Goal: Task Accomplishment & Management: Manage account settings

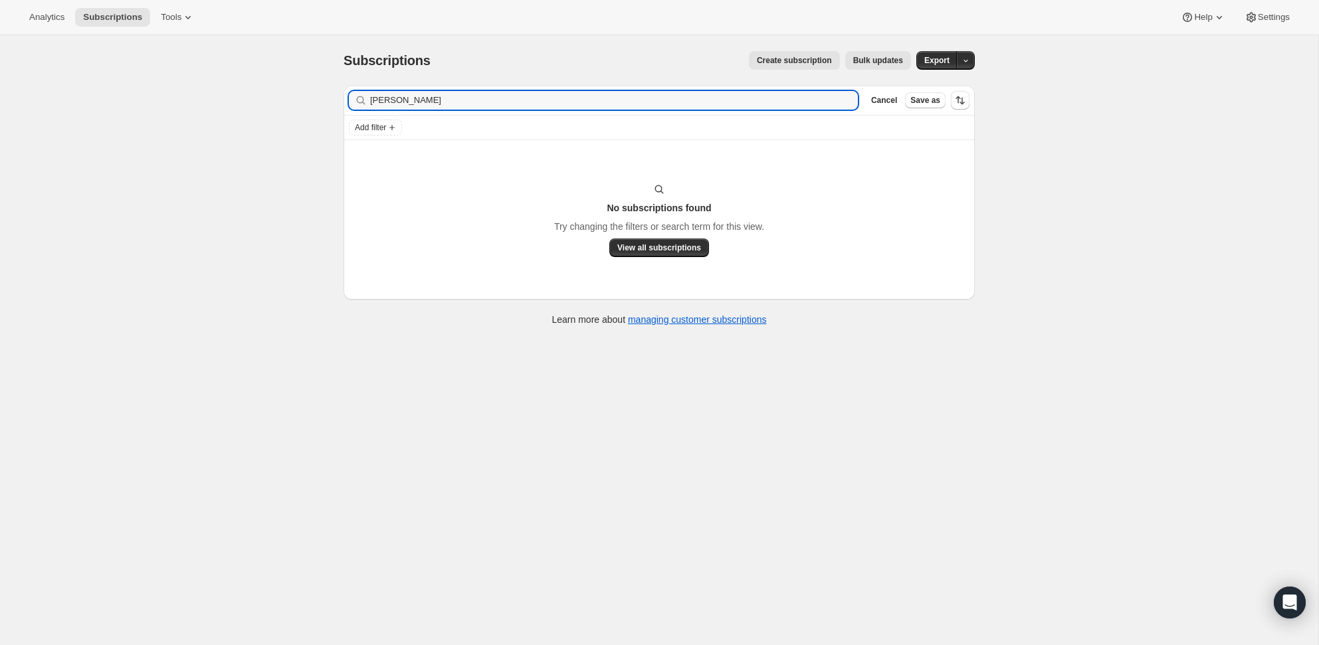
type input "[PERSON_NAME]"
click at [851, 102] on div "[PERSON_NAME] Clear" at bounding box center [603, 100] width 509 height 19
click at [843, 101] on icon "button" at bounding box center [843, 100] width 5 height 5
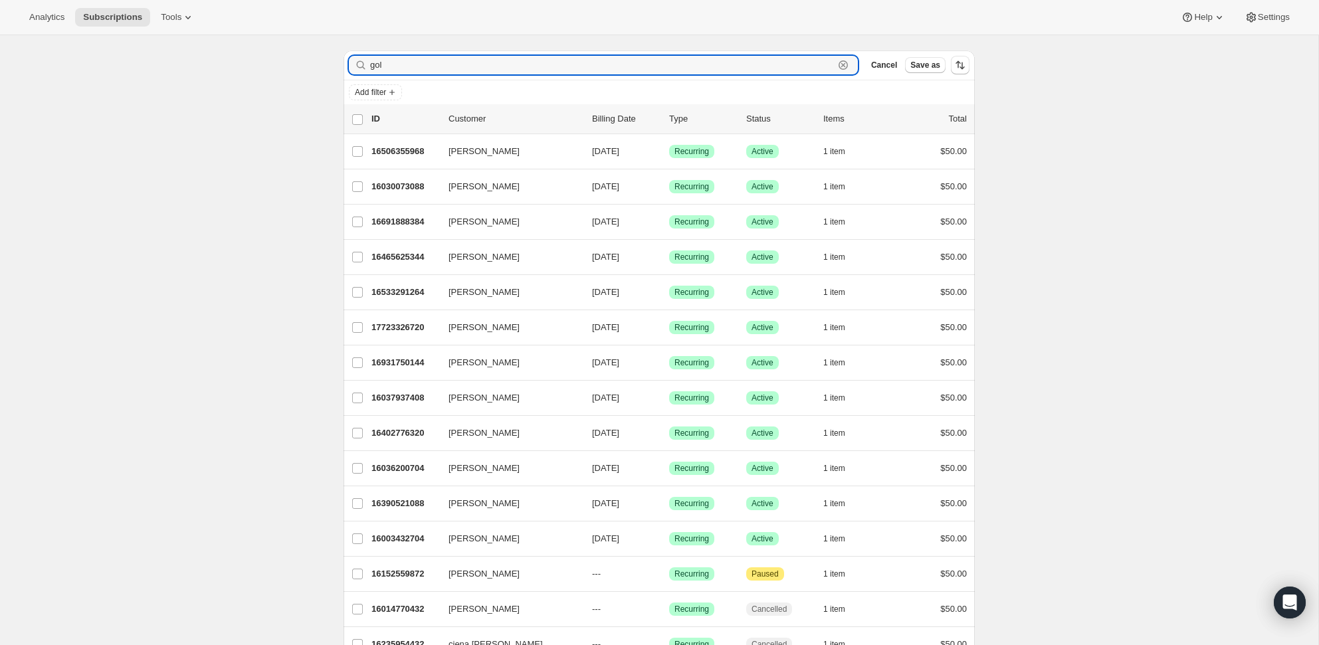
scroll to position [30, 0]
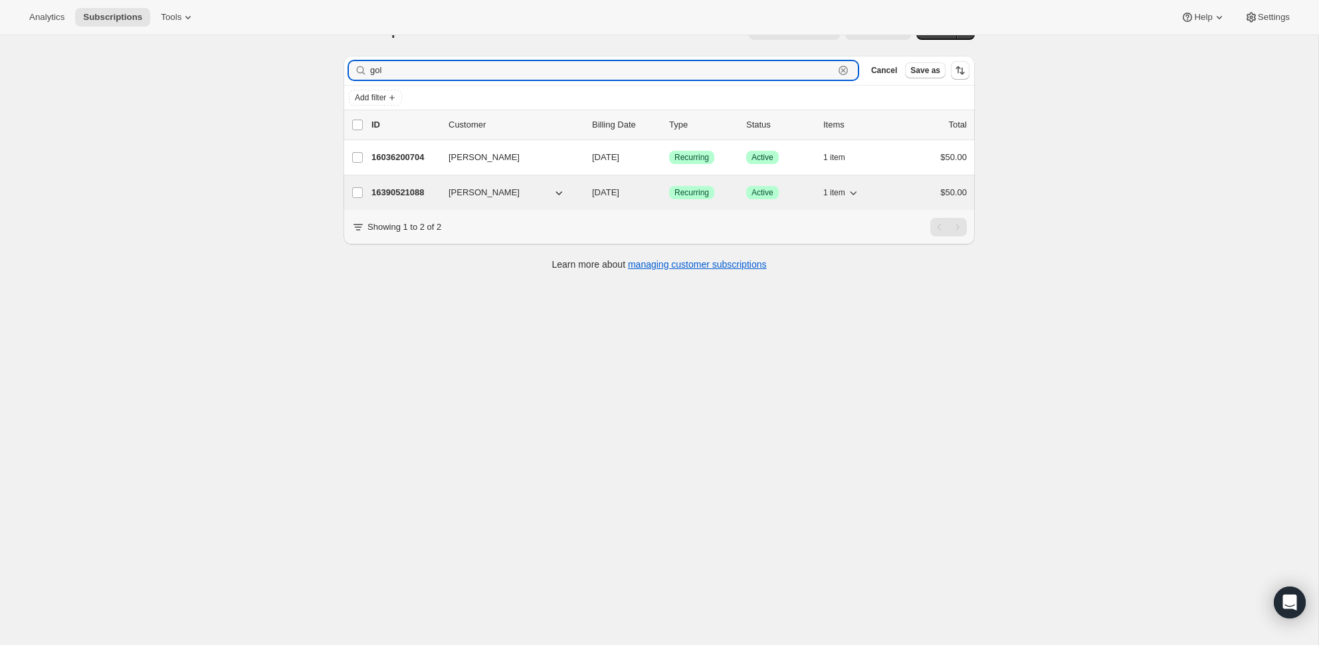
type input "gol"
click at [401, 192] on p "16390521088" at bounding box center [405, 192] width 66 height 13
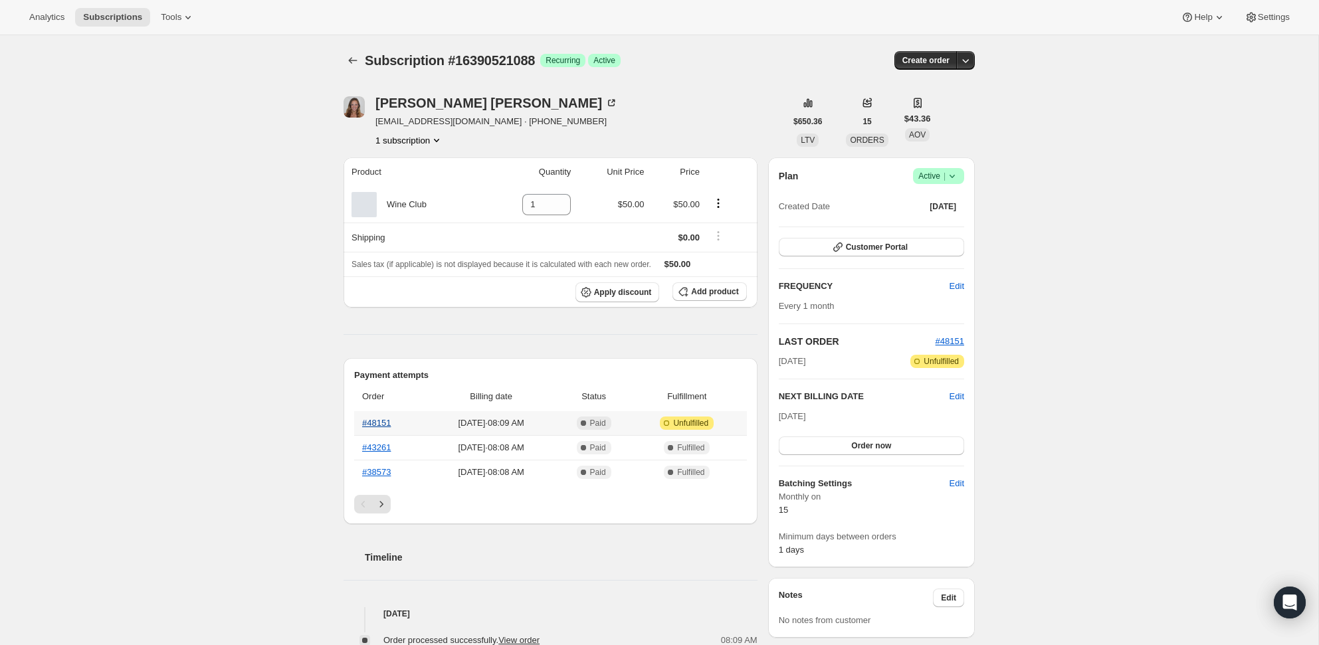
click at [384, 426] on link "#48151" at bounding box center [376, 423] width 29 height 10
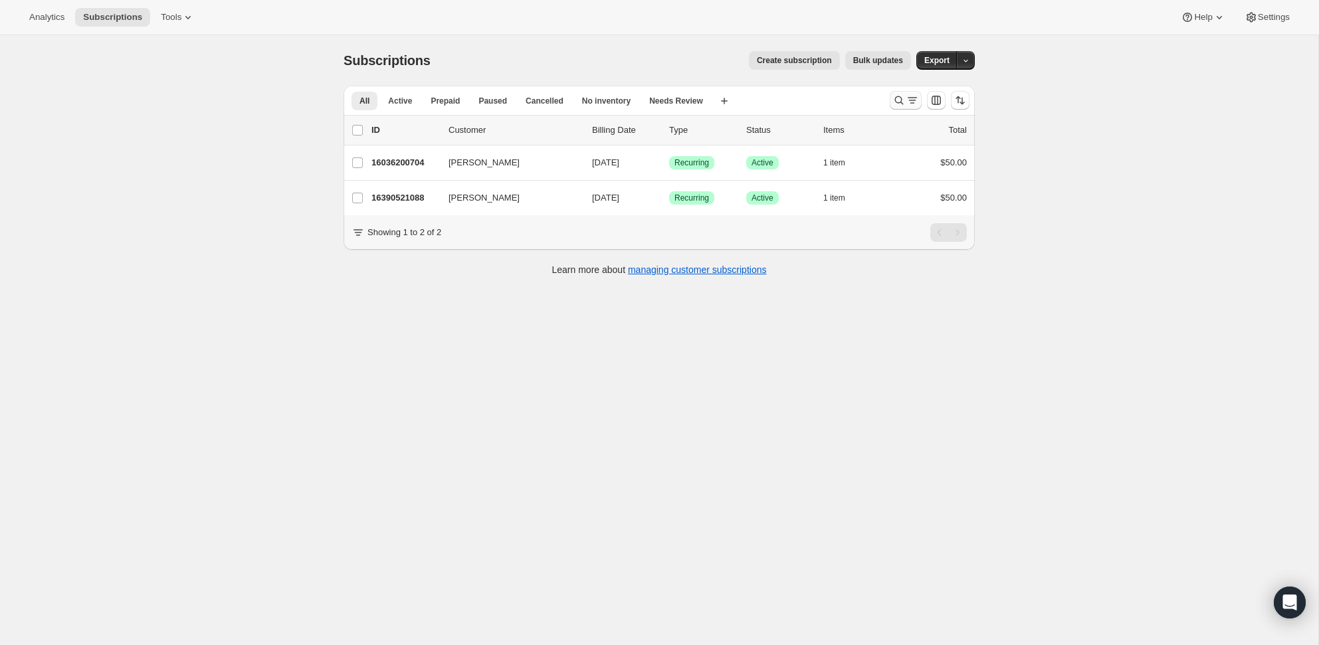
click at [891, 96] on button "Search and filter results" at bounding box center [906, 100] width 32 height 19
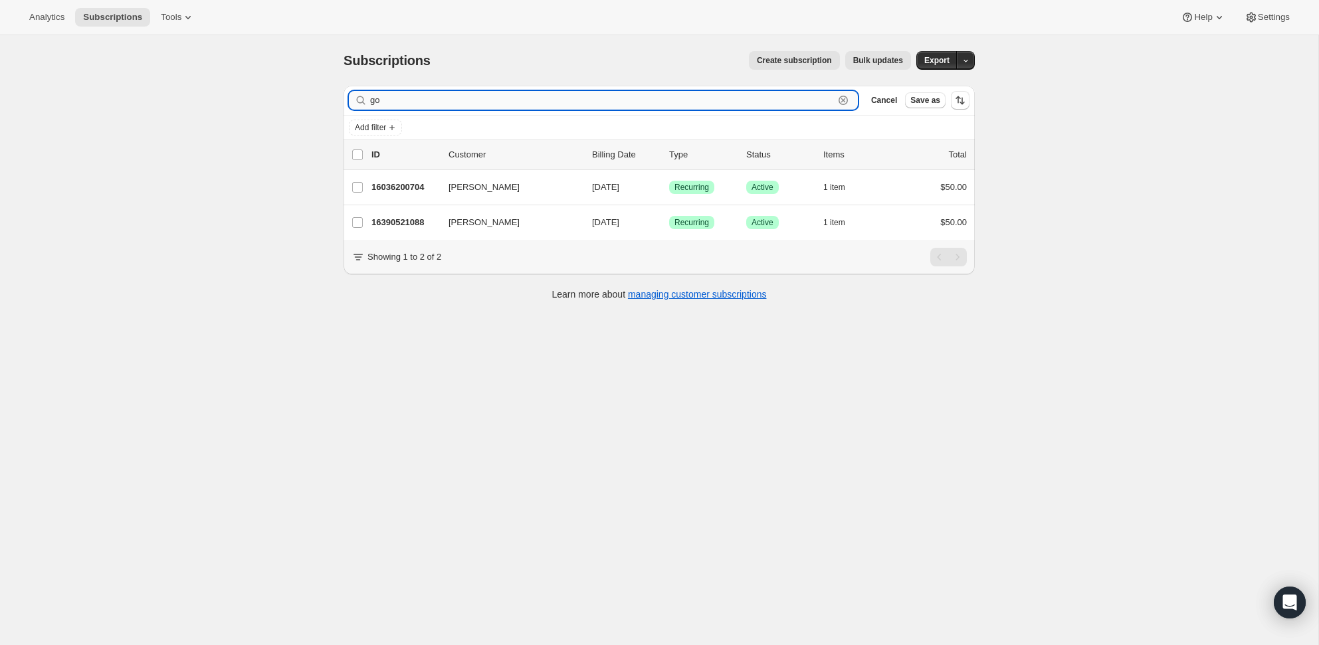
type input "g"
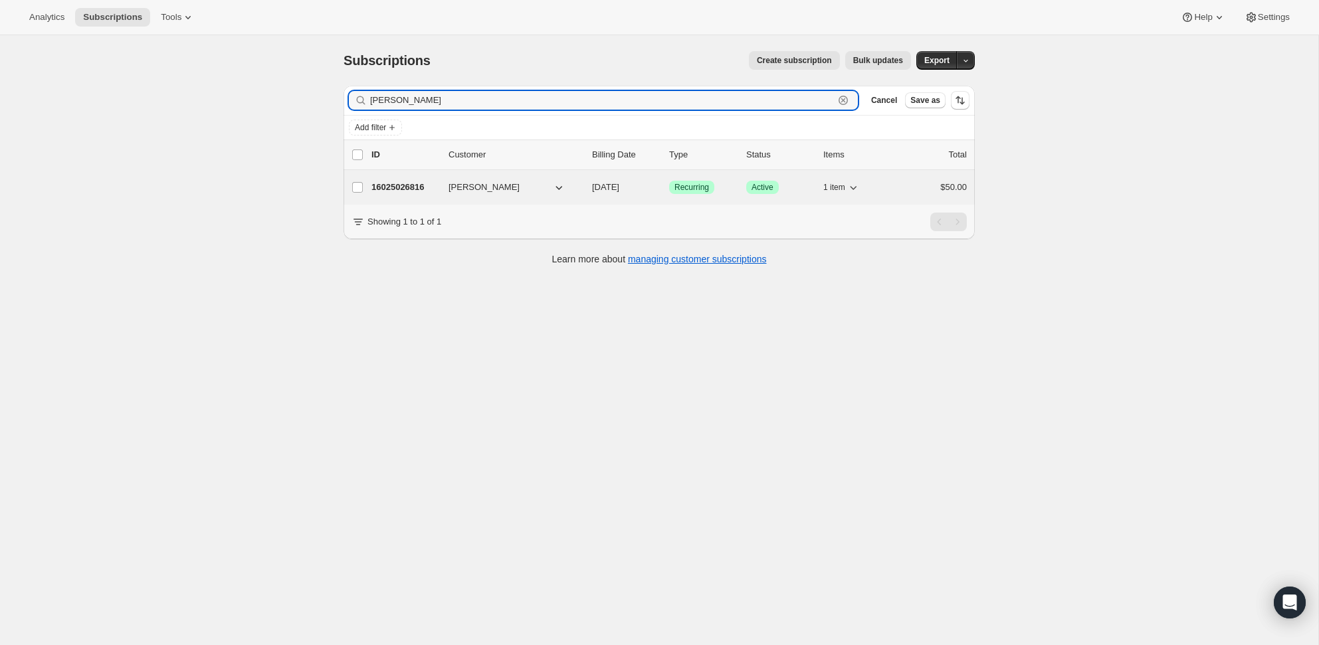
type input "[PERSON_NAME]"
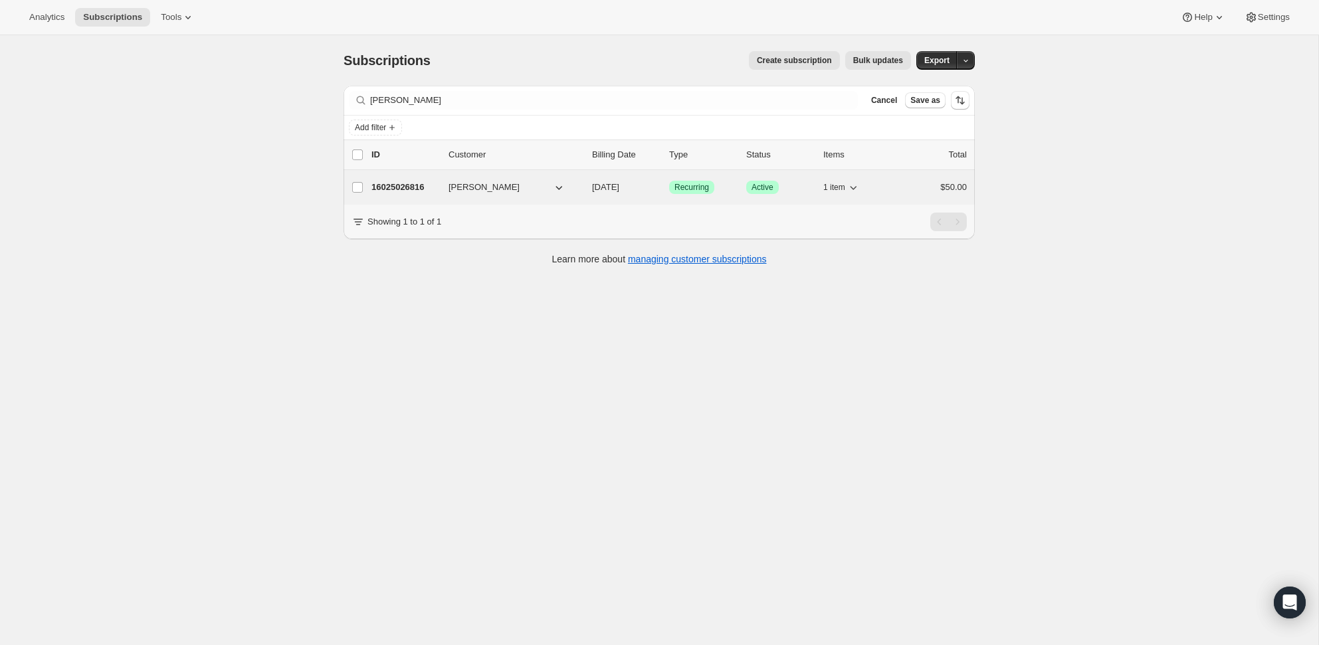
click at [942, 179] on div "16025026816 [PERSON_NAME] [DATE] Success Recurring Success Active 1 item $50.00" at bounding box center [670, 187] width 596 height 19
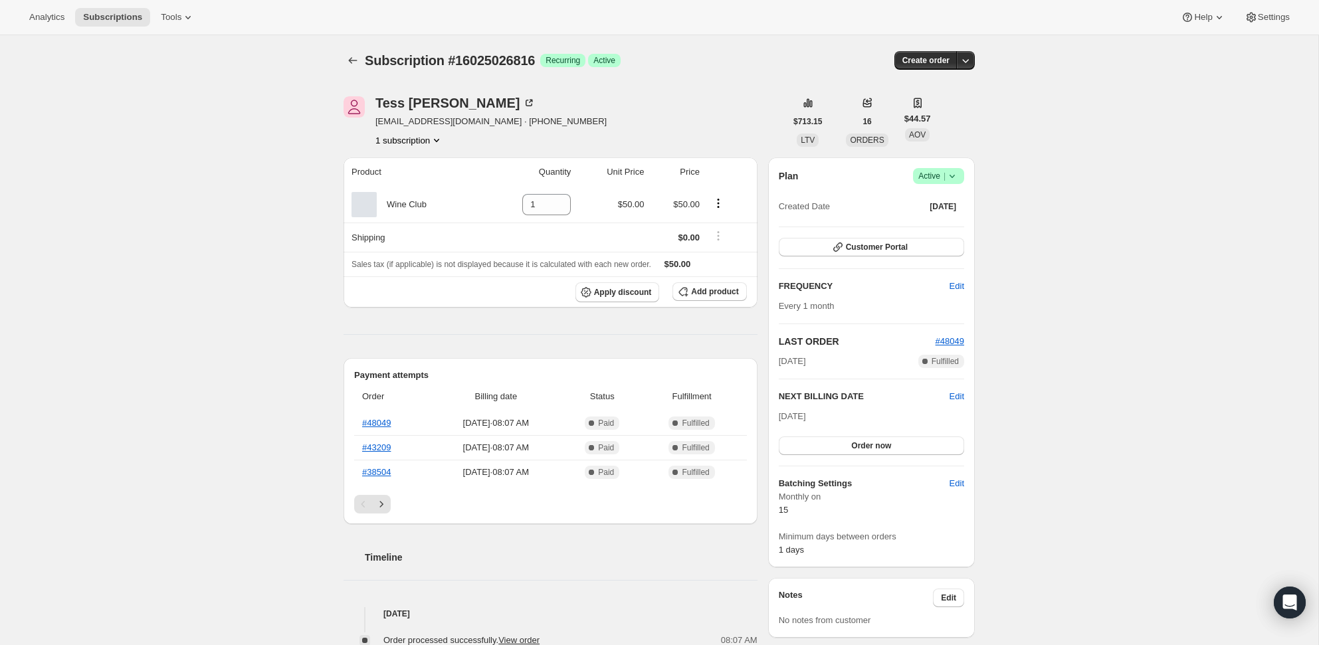
click at [939, 170] on span "Success Active |" at bounding box center [938, 176] width 51 height 16
click at [942, 199] on span "Pause subscription" at bounding box center [933, 202] width 73 height 10
